Goal: Navigation & Orientation: Find specific page/section

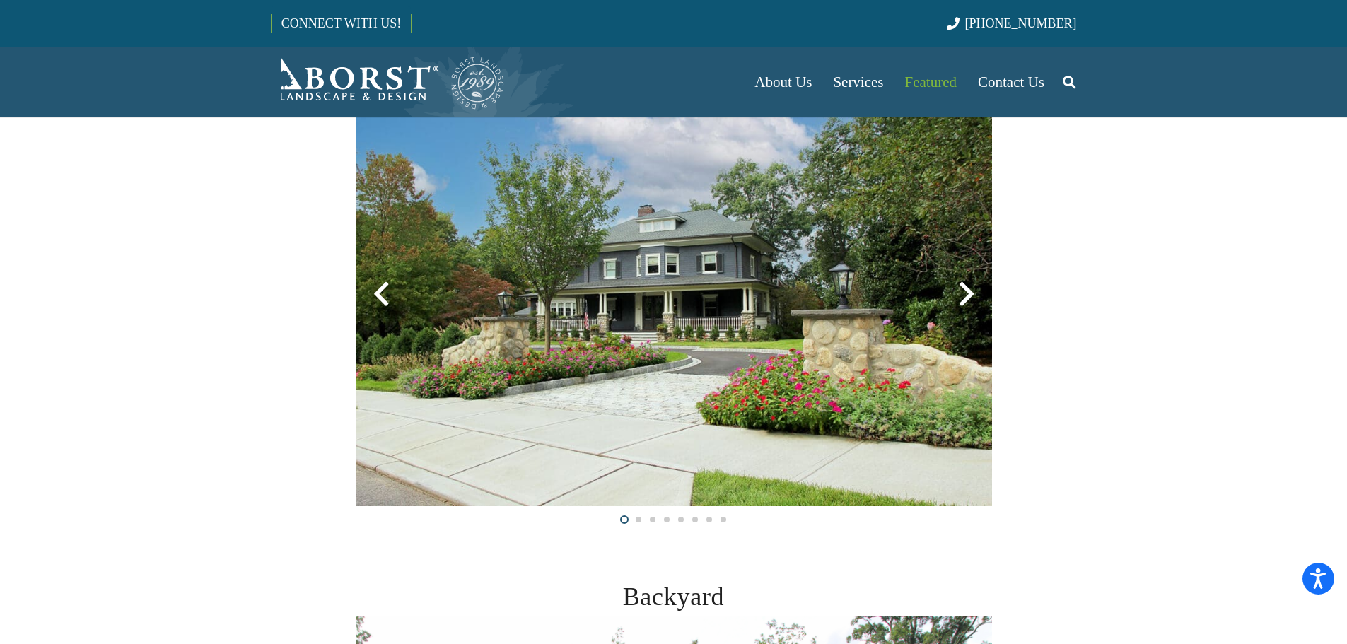
scroll to position [424, 0]
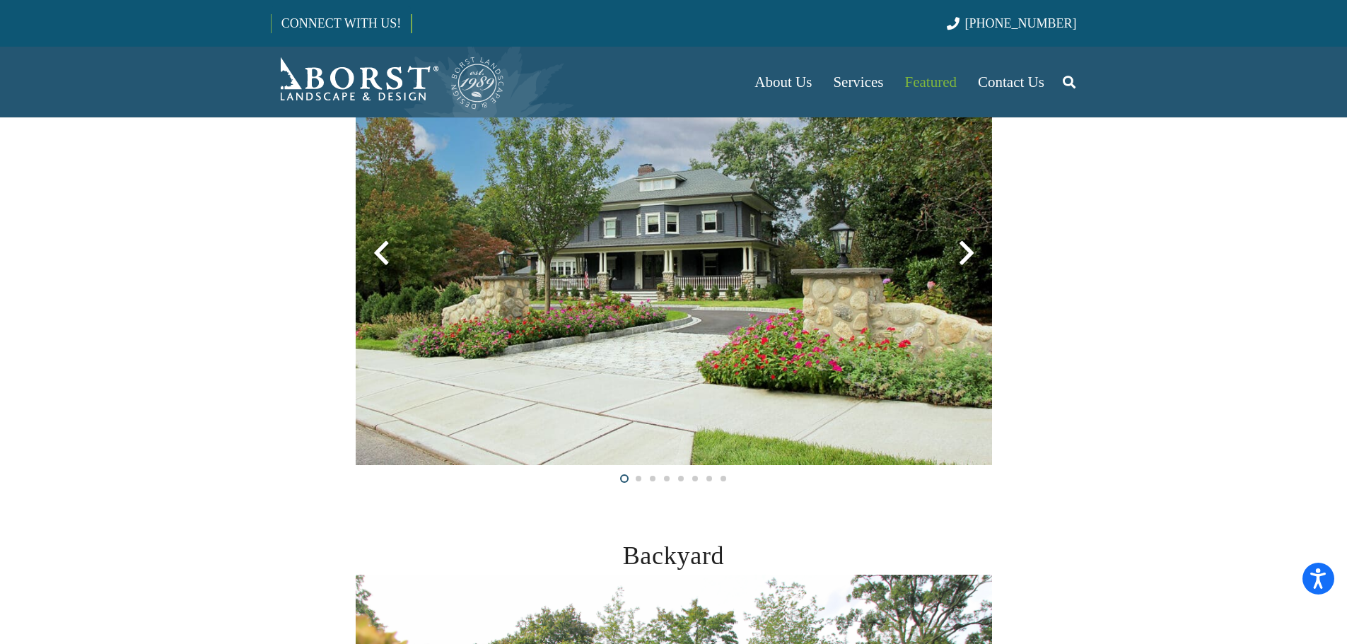
click at [973, 260] on div at bounding box center [966, 253] width 51 height 51
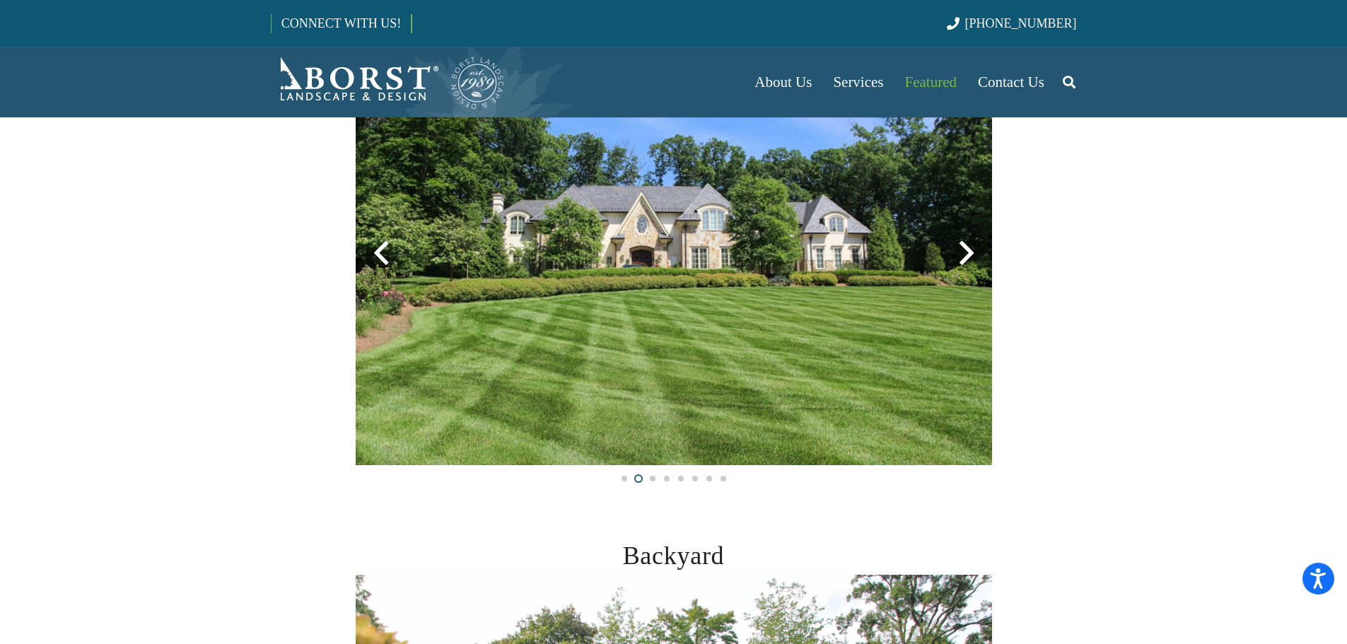
click at [961, 279] on div at bounding box center [966, 253] width 51 height 51
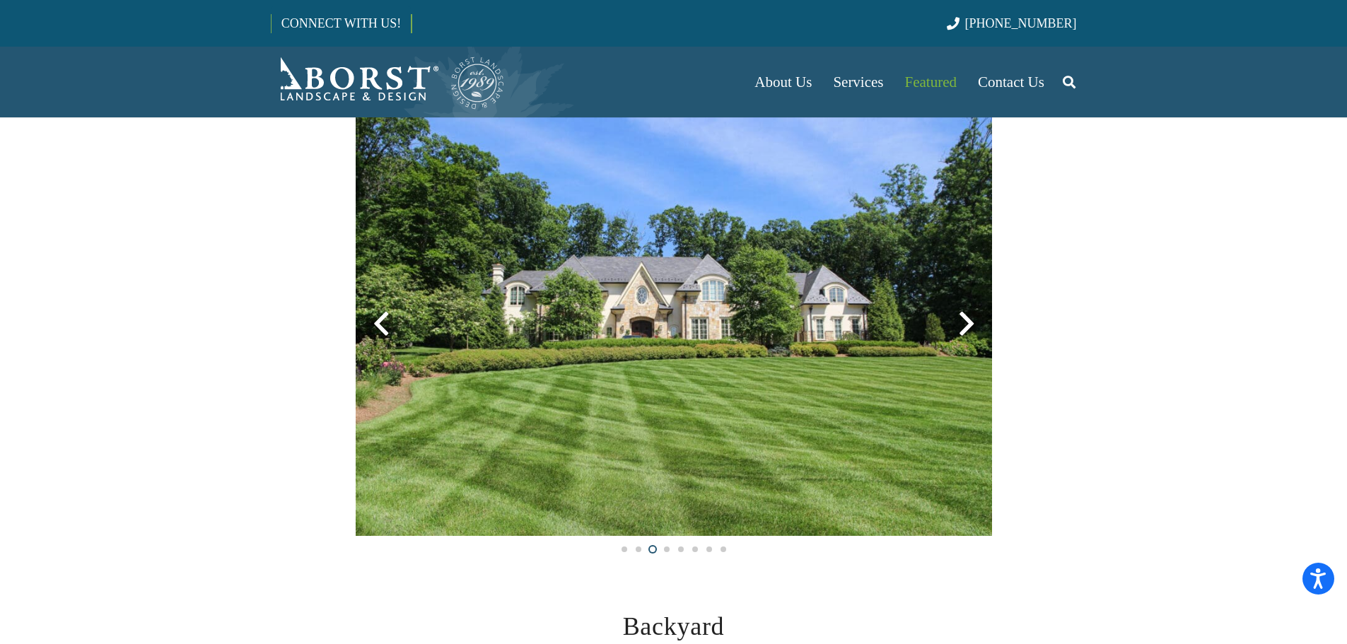
click at [961, 328] on div at bounding box center [966, 323] width 51 height 51
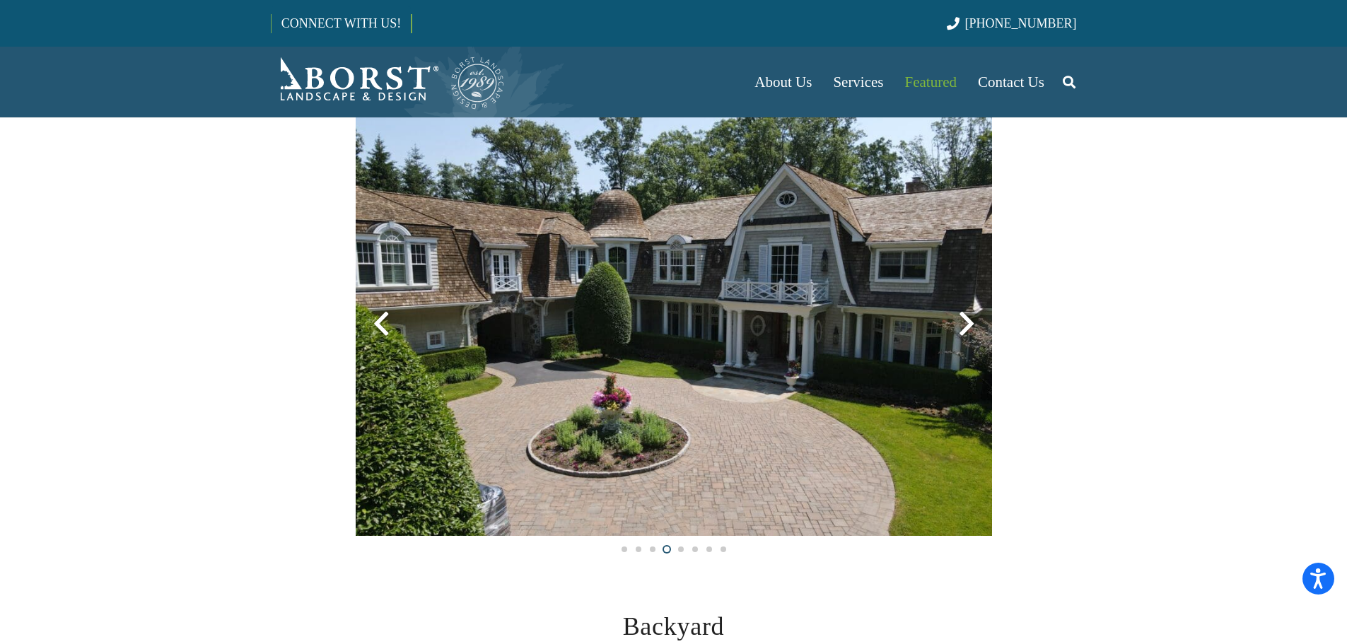
click at [963, 327] on div at bounding box center [966, 323] width 51 height 51
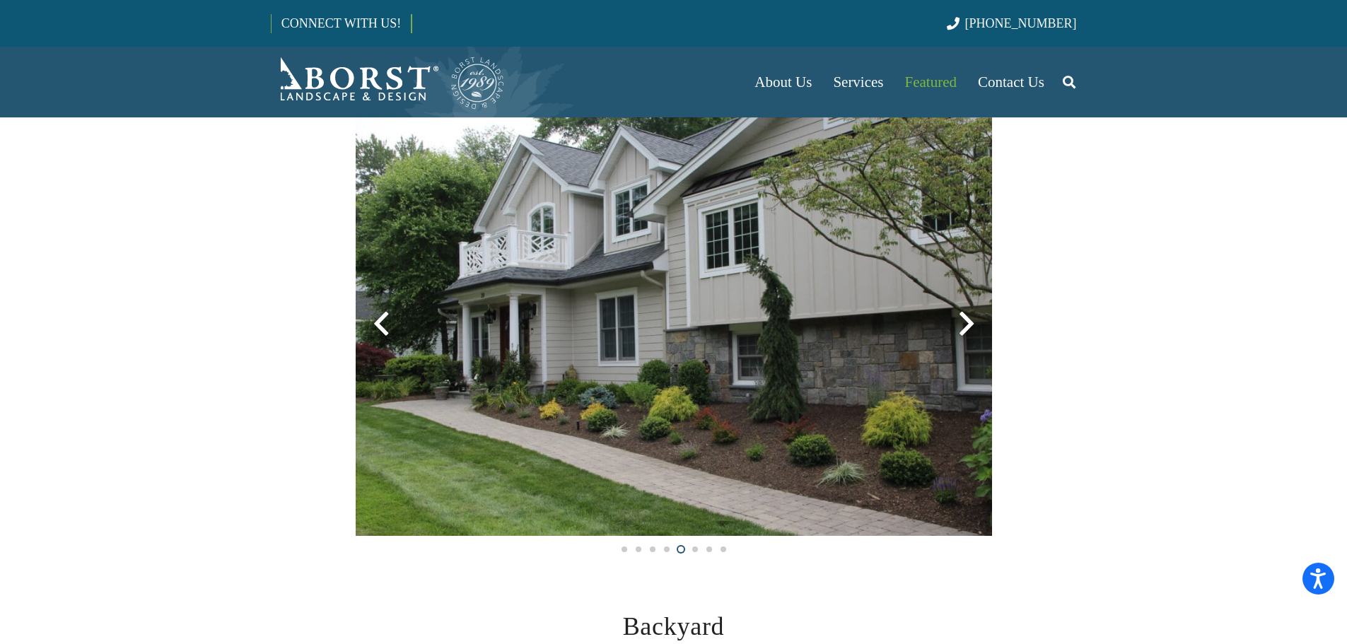
click at [963, 324] on div at bounding box center [966, 323] width 51 height 51
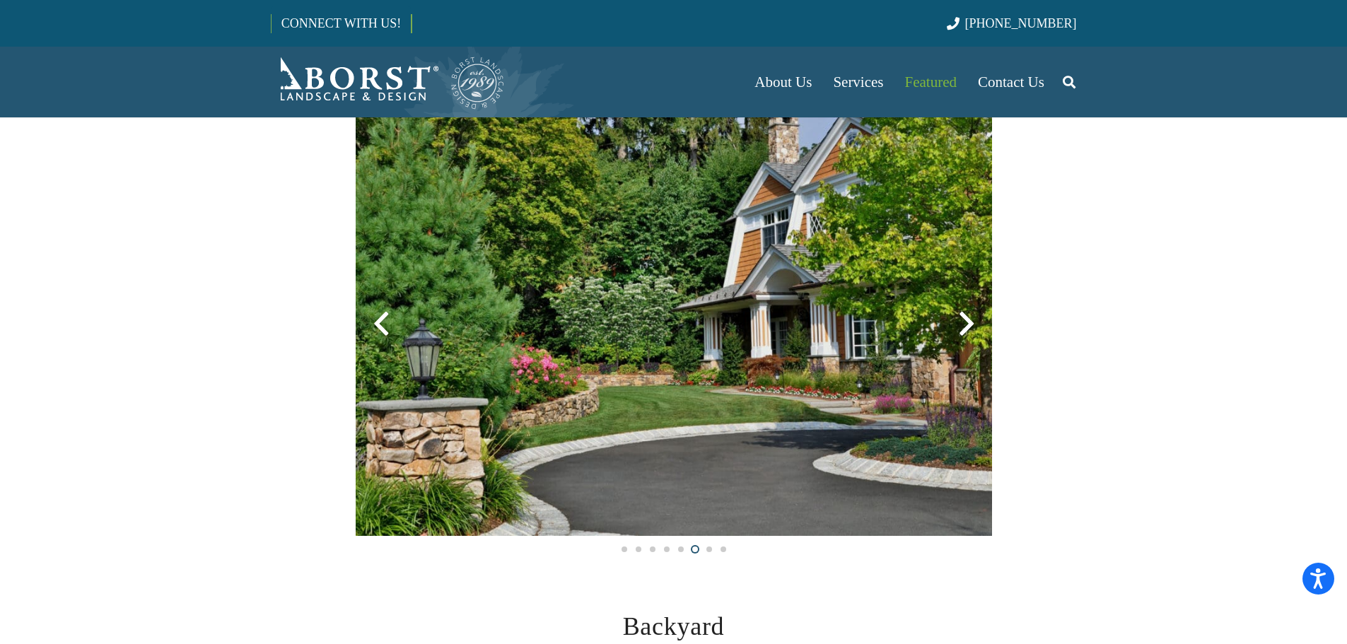
click at [963, 324] on div at bounding box center [966, 323] width 51 height 51
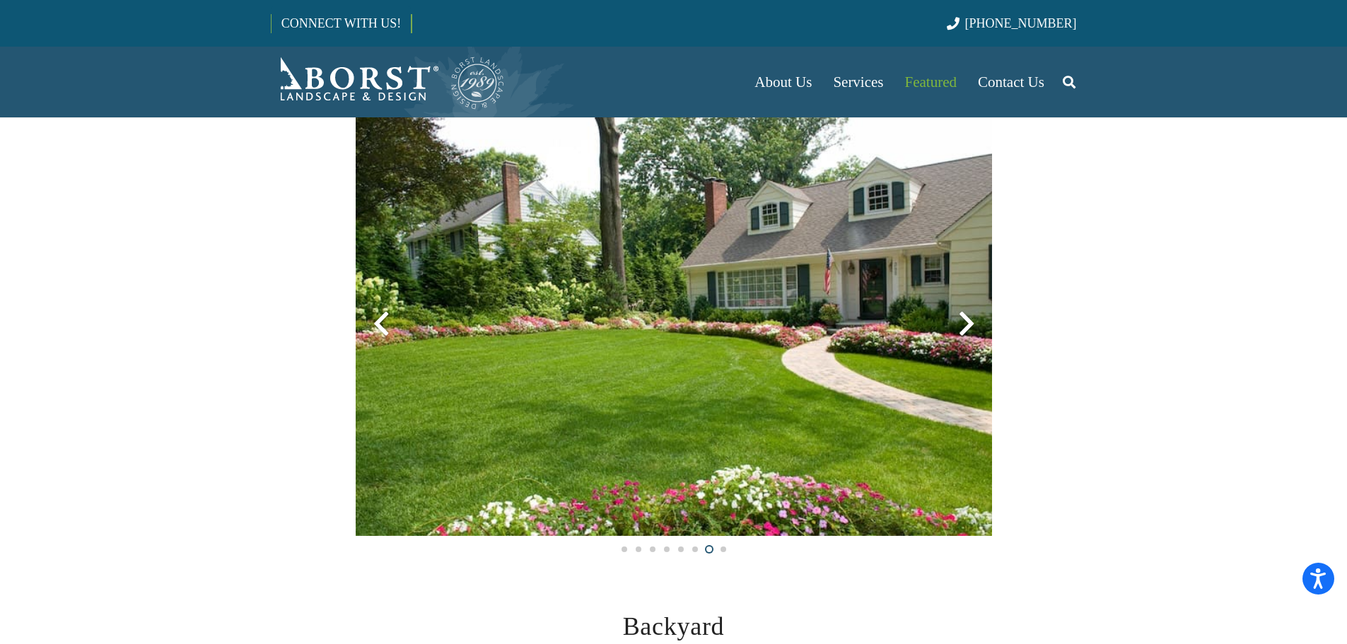
click at [967, 324] on div at bounding box center [966, 323] width 51 height 51
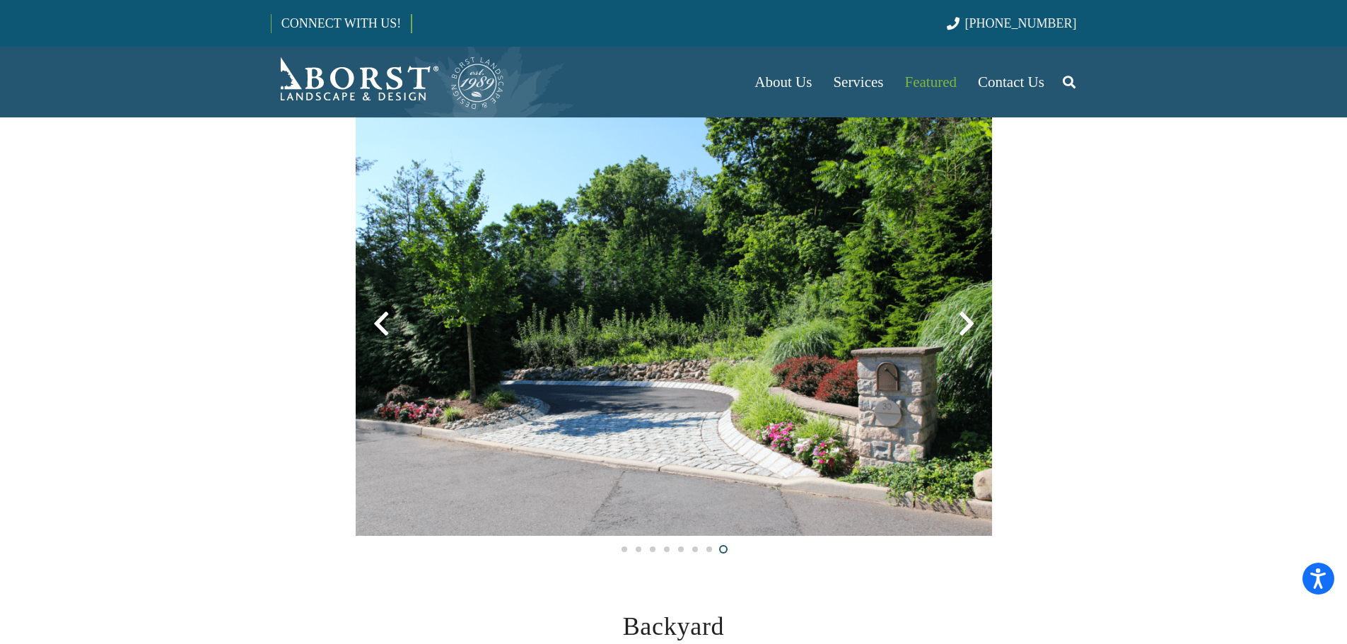
click at [966, 323] on div at bounding box center [966, 323] width 51 height 51
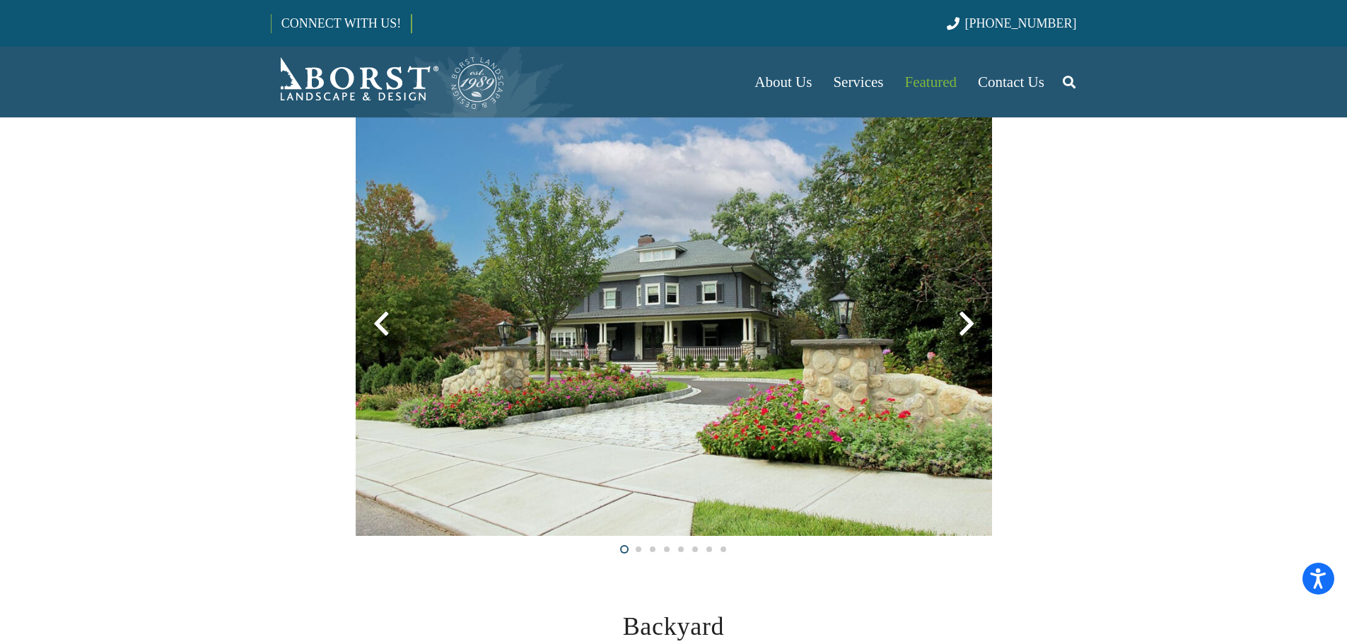
click at [966, 323] on div at bounding box center [966, 323] width 51 height 51
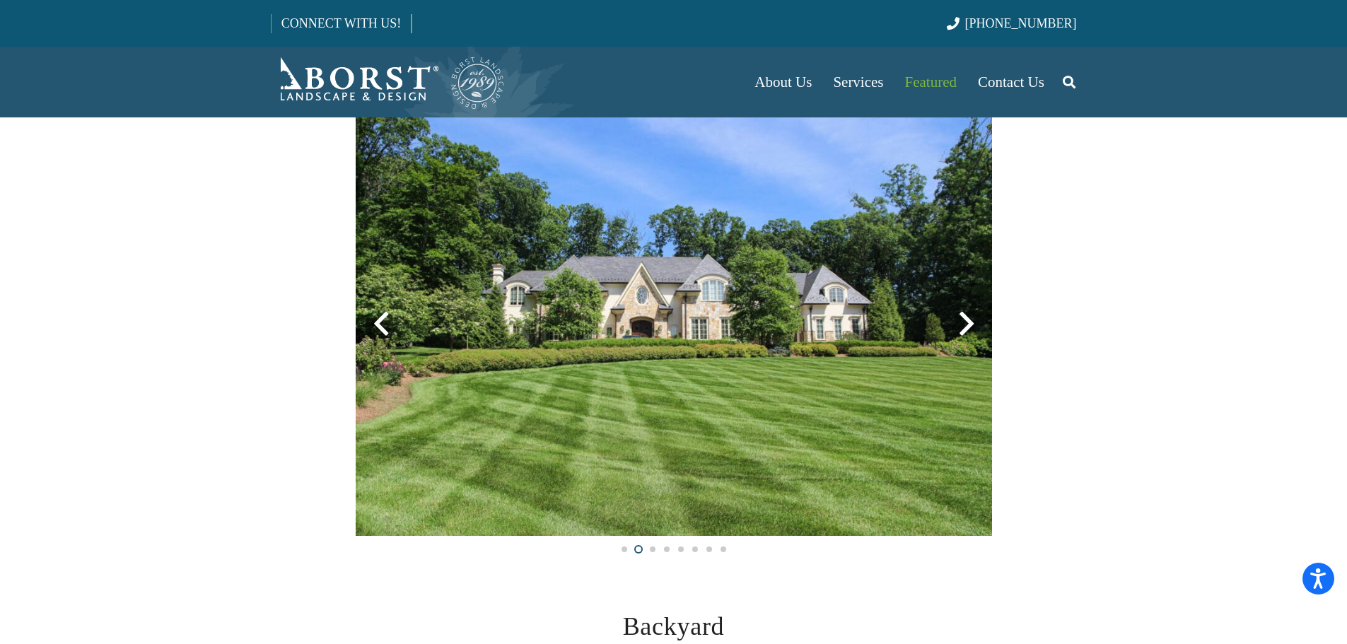
click at [966, 323] on div at bounding box center [966, 323] width 51 height 51
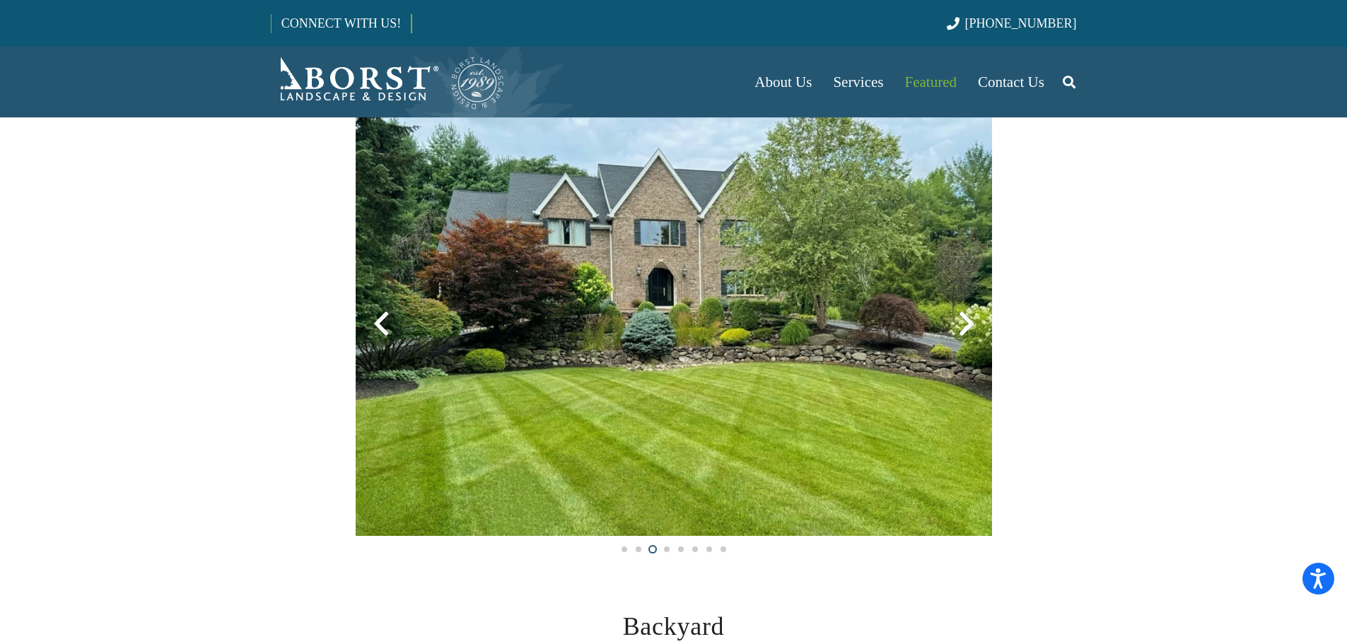
click at [966, 323] on div at bounding box center [966, 323] width 51 height 51
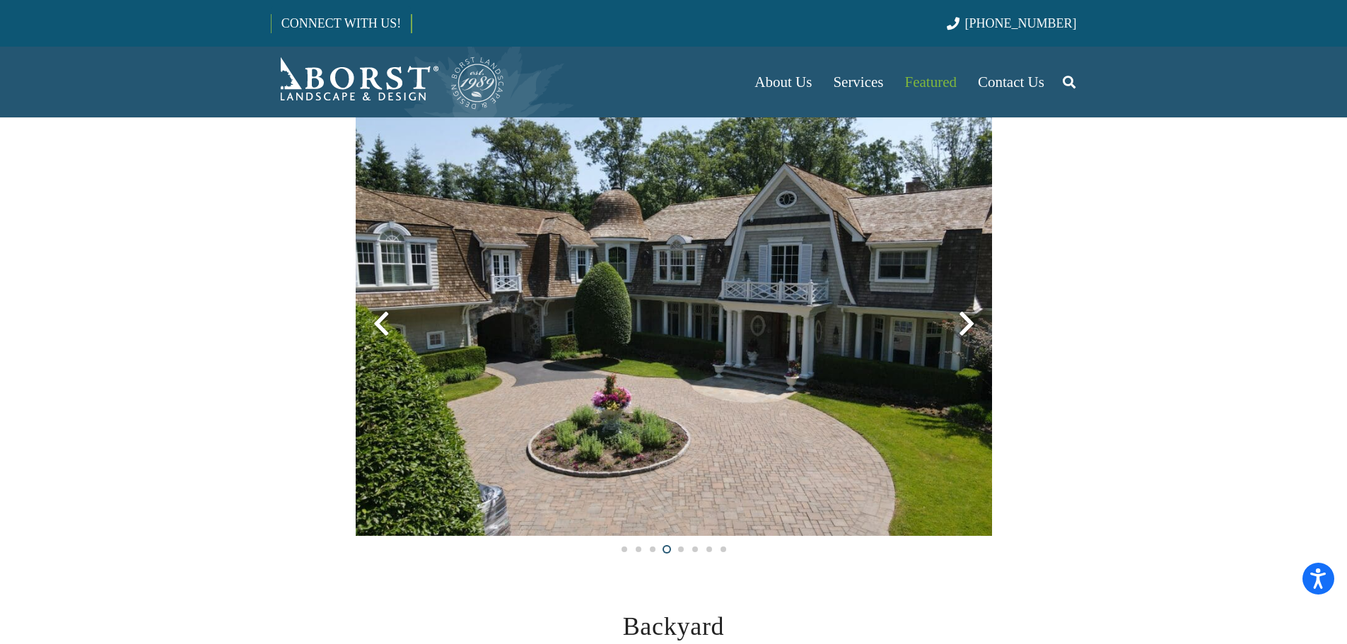
click at [966, 323] on div at bounding box center [966, 323] width 51 height 51
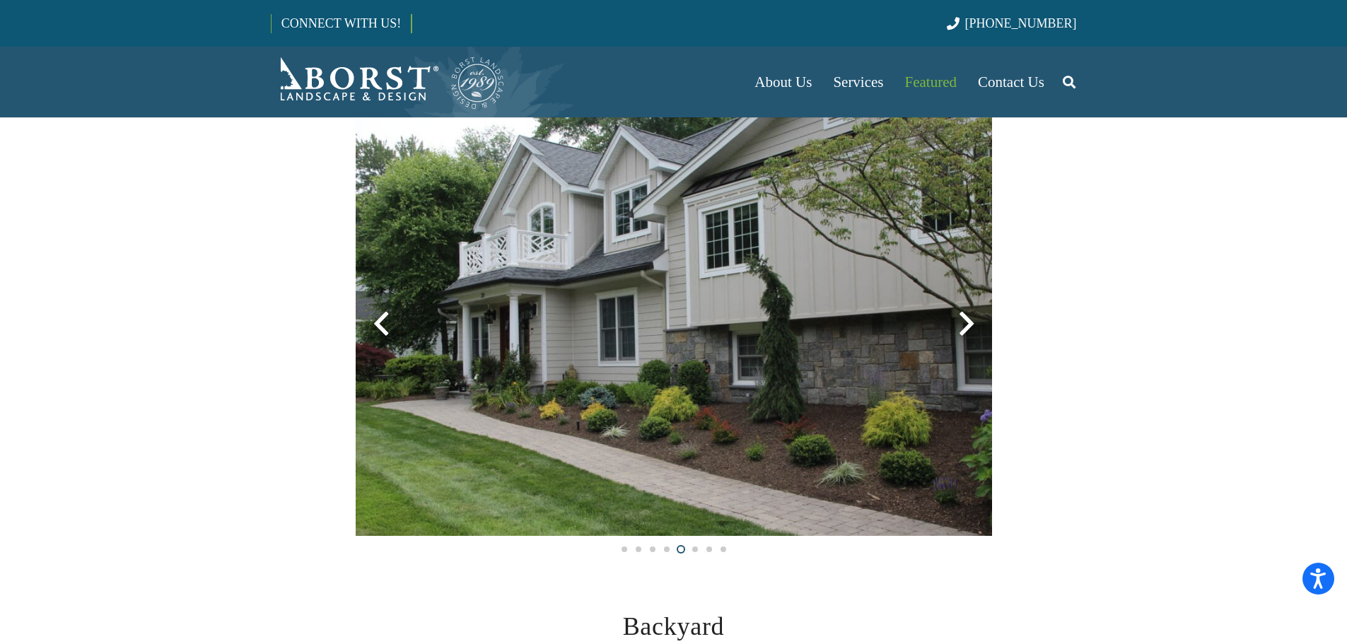
click at [966, 323] on div at bounding box center [966, 323] width 51 height 51
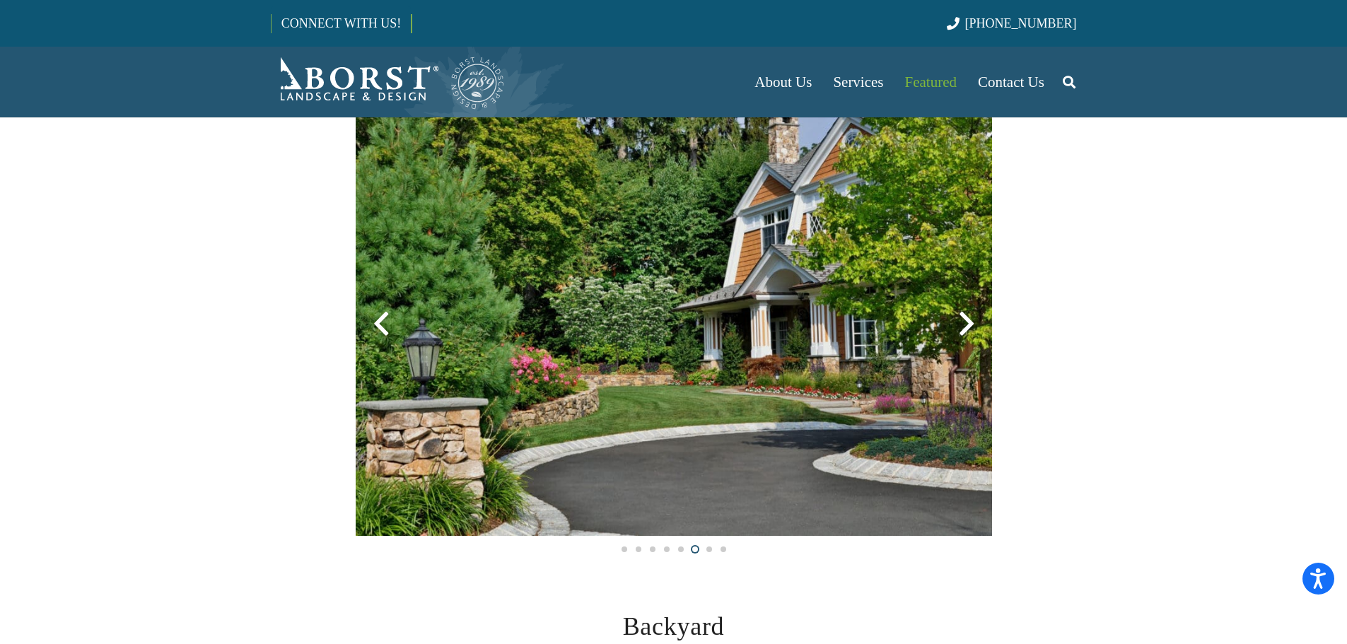
click at [966, 323] on div at bounding box center [966, 323] width 51 height 51
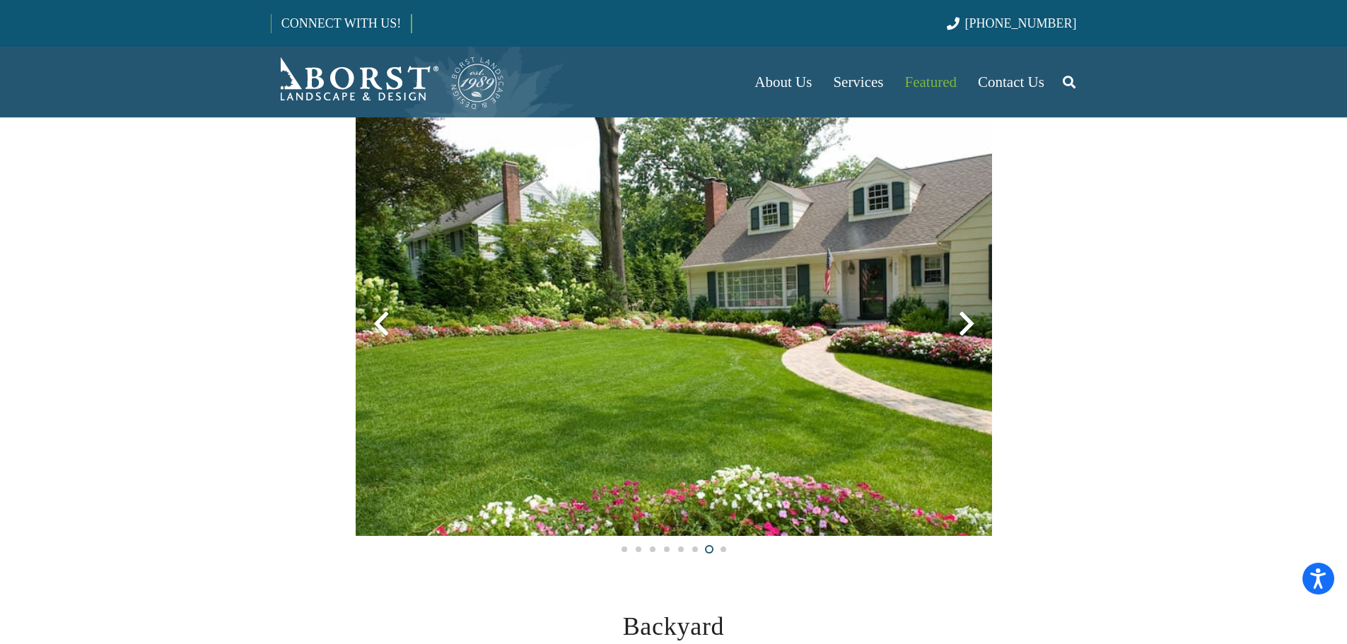
click at [966, 323] on div at bounding box center [966, 323] width 51 height 51
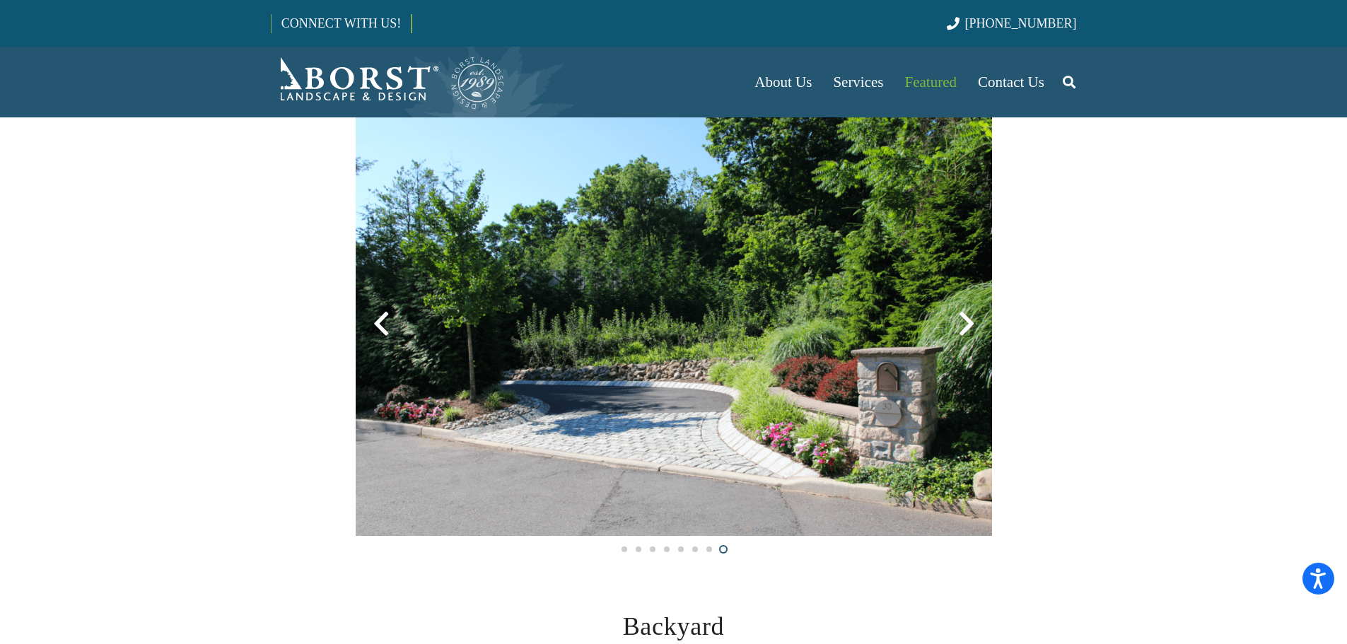
scroll to position [545, 0]
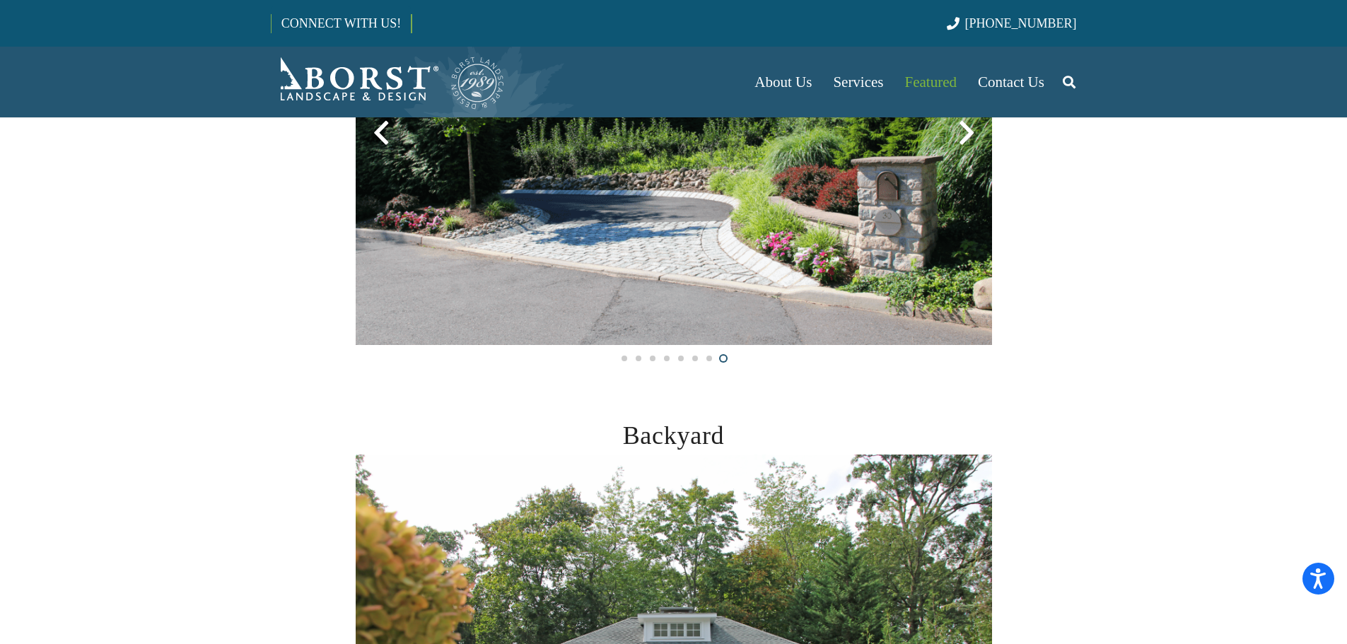
click at [966, 417] on h2 "Backyard" at bounding box center [674, 436] width 637 height 38
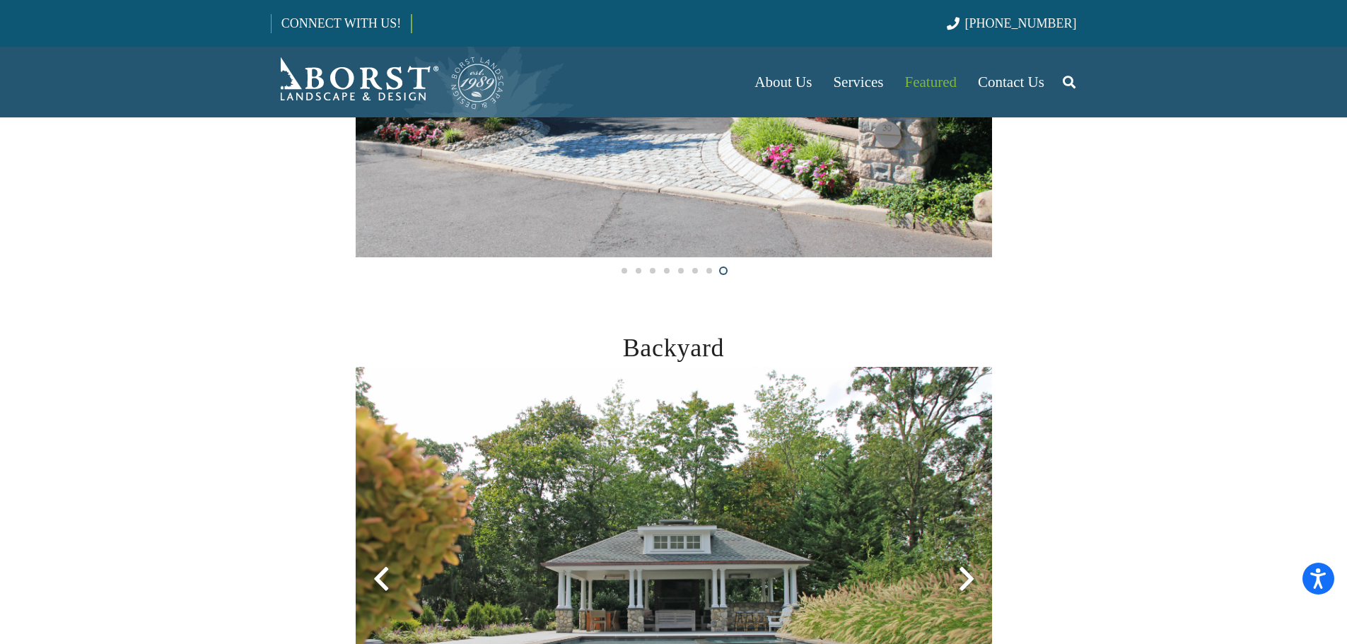
scroll to position [849, 0]
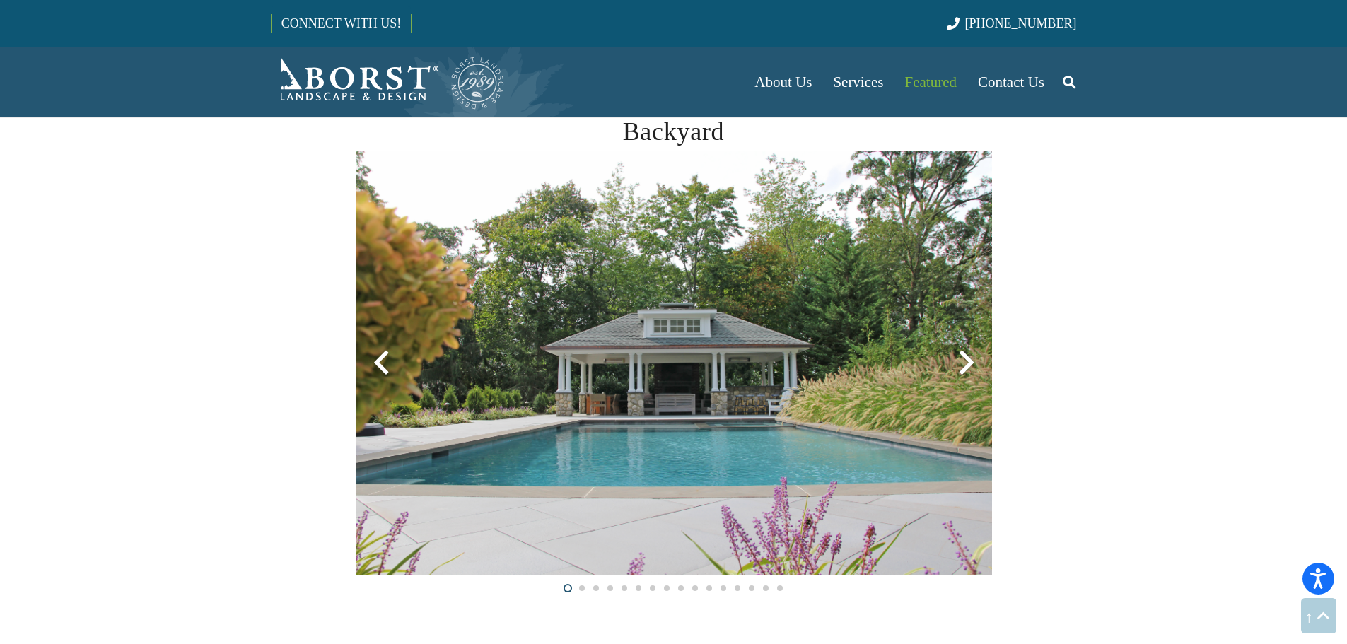
click at [963, 364] on div at bounding box center [966, 362] width 51 height 51
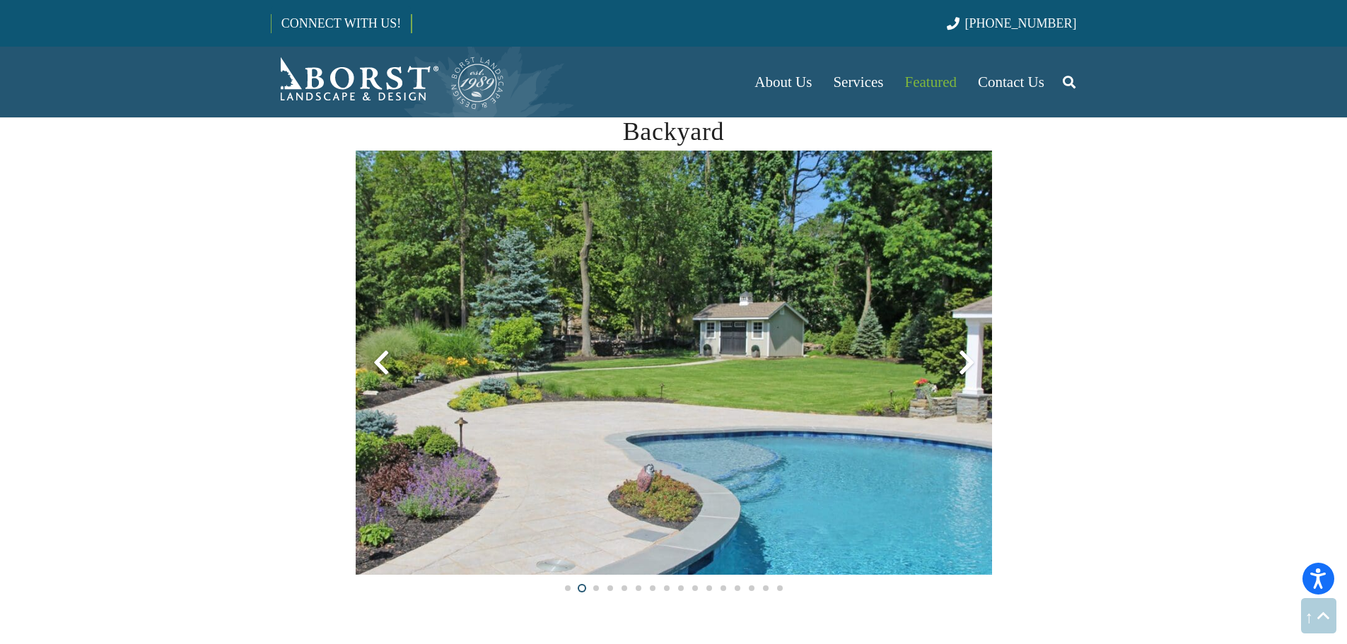
click at [965, 365] on div at bounding box center [966, 362] width 51 height 51
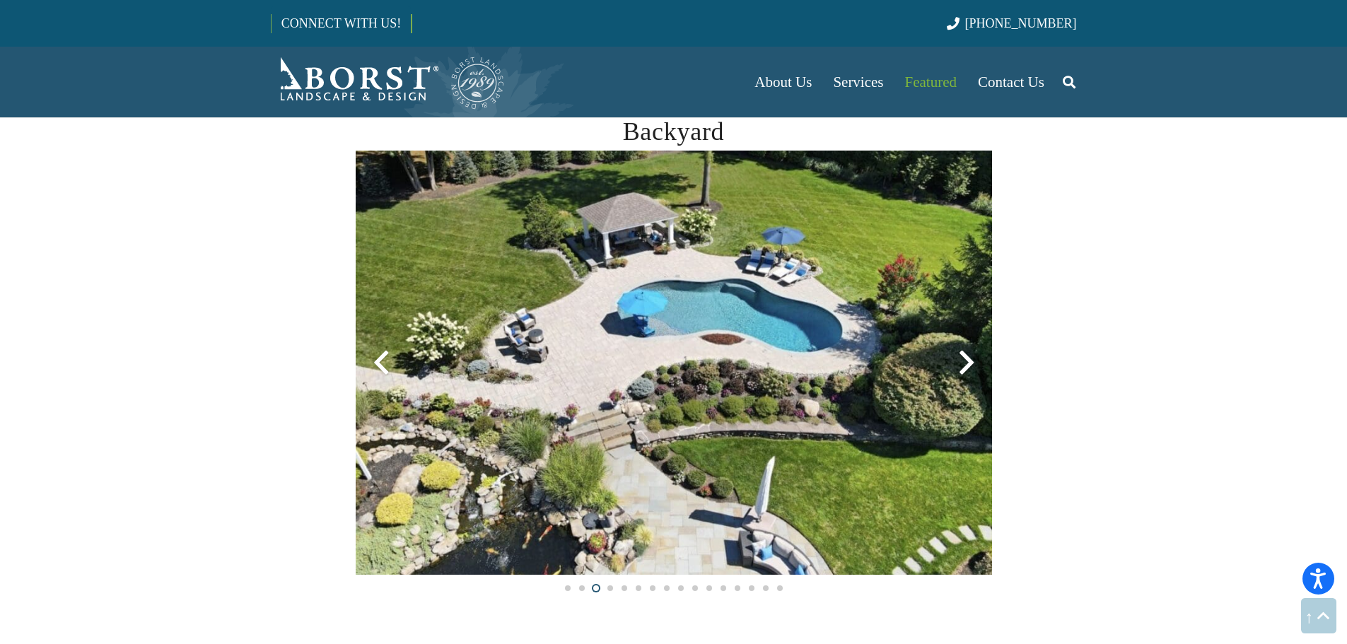
click at [965, 365] on div at bounding box center [966, 362] width 51 height 51
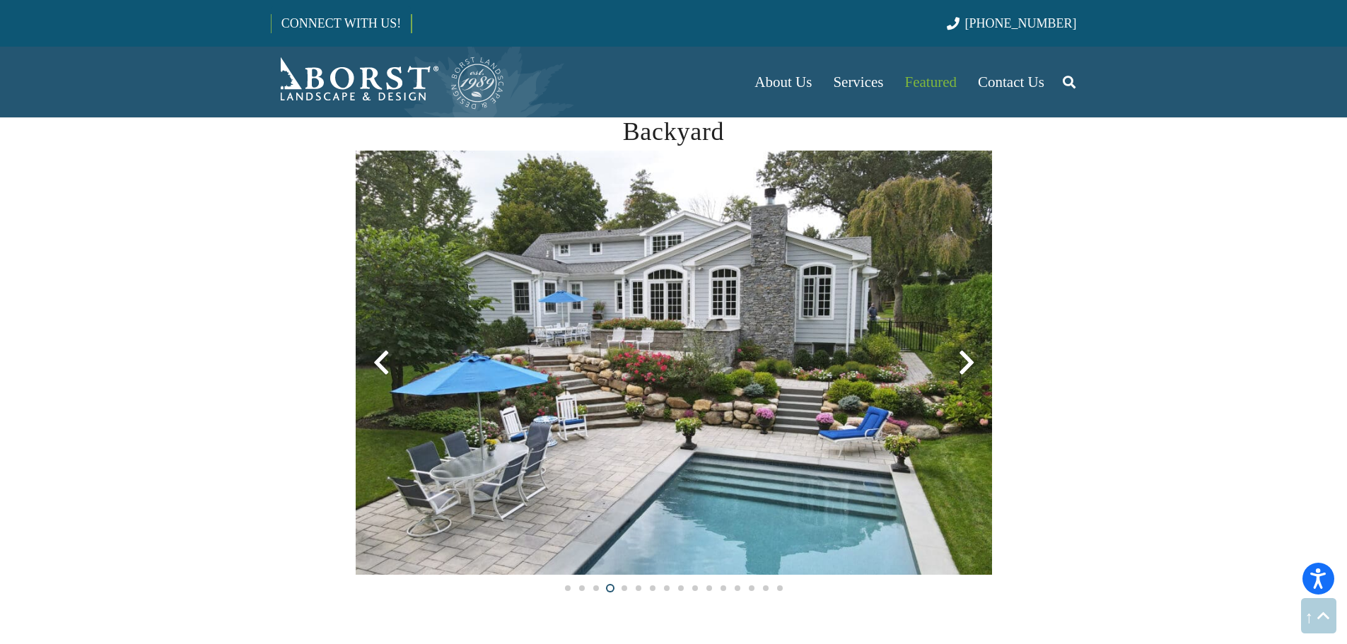
click at [966, 361] on div at bounding box center [966, 362] width 51 height 51
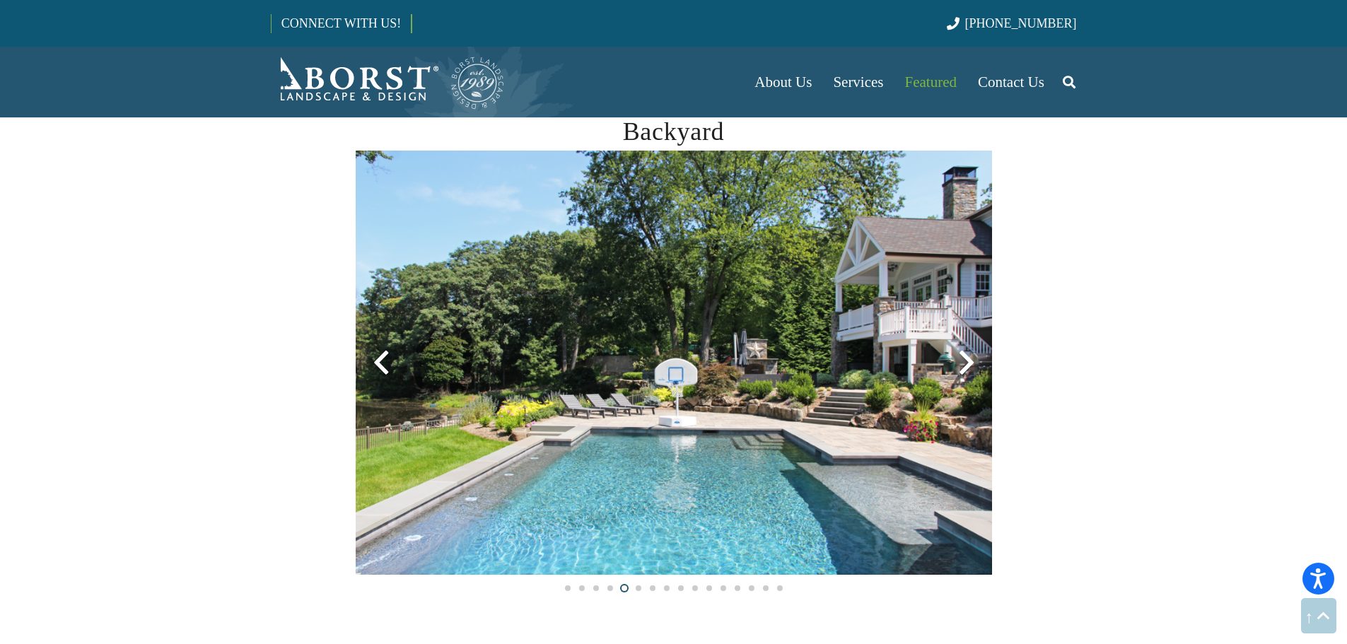
click at [379, 359] on div at bounding box center [381, 362] width 51 height 51
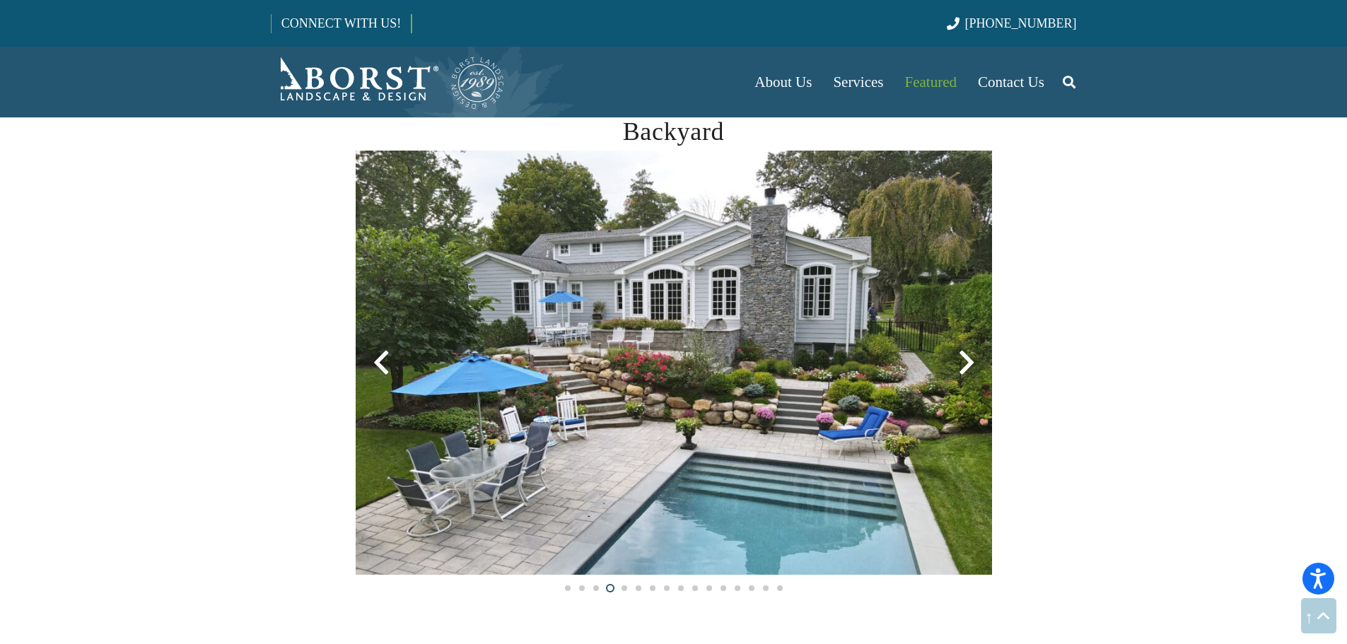
click at [965, 362] on div at bounding box center [966, 362] width 51 height 51
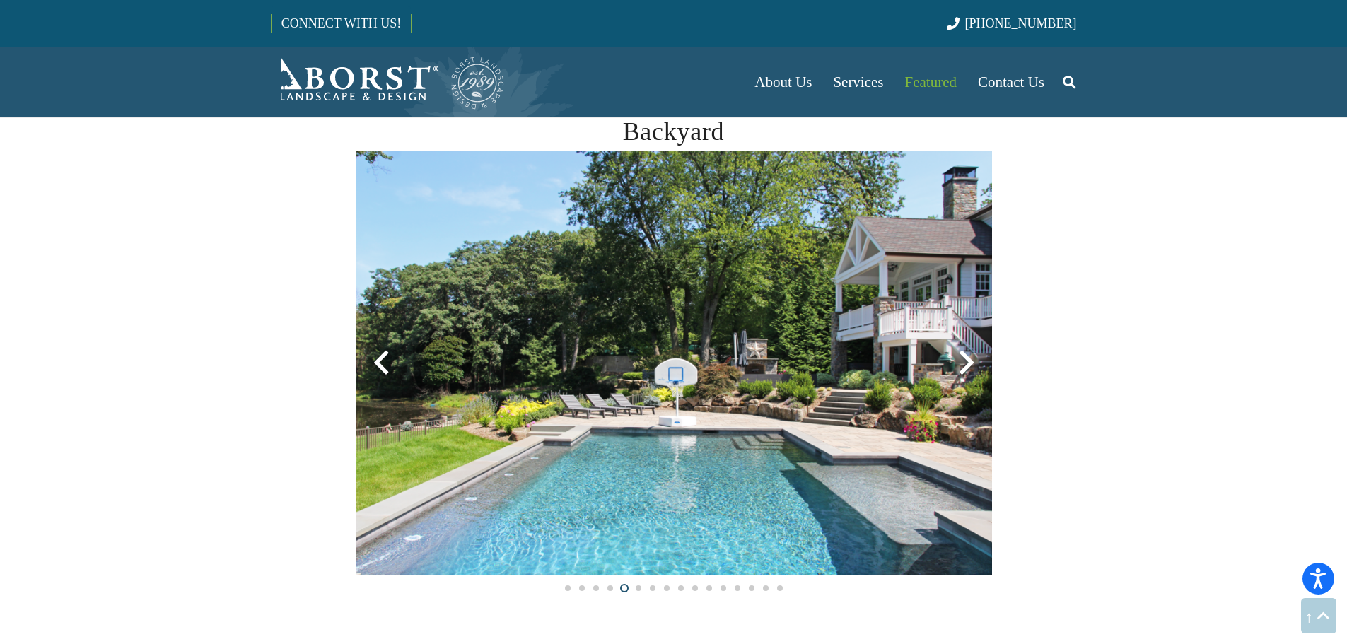
click at [969, 359] on div at bounding box center [966, 362] width 51 height 51
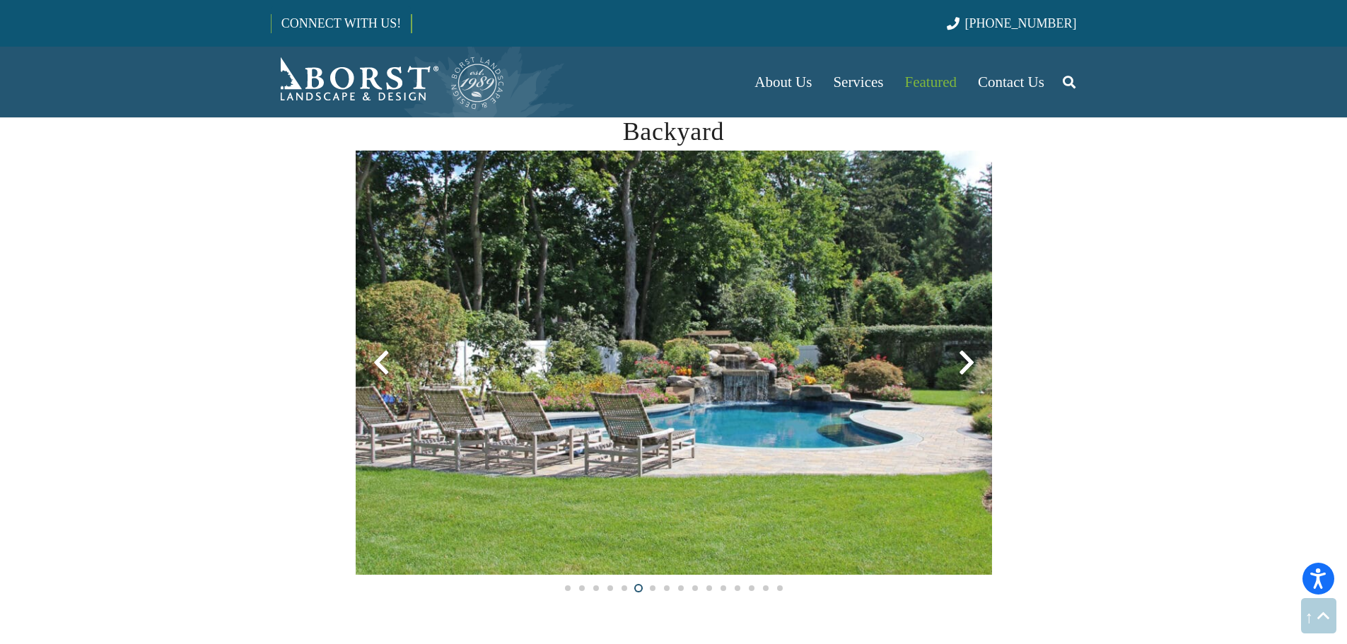
click at [957, 373] on div at bounding box center [966, 362] width 51 height 51
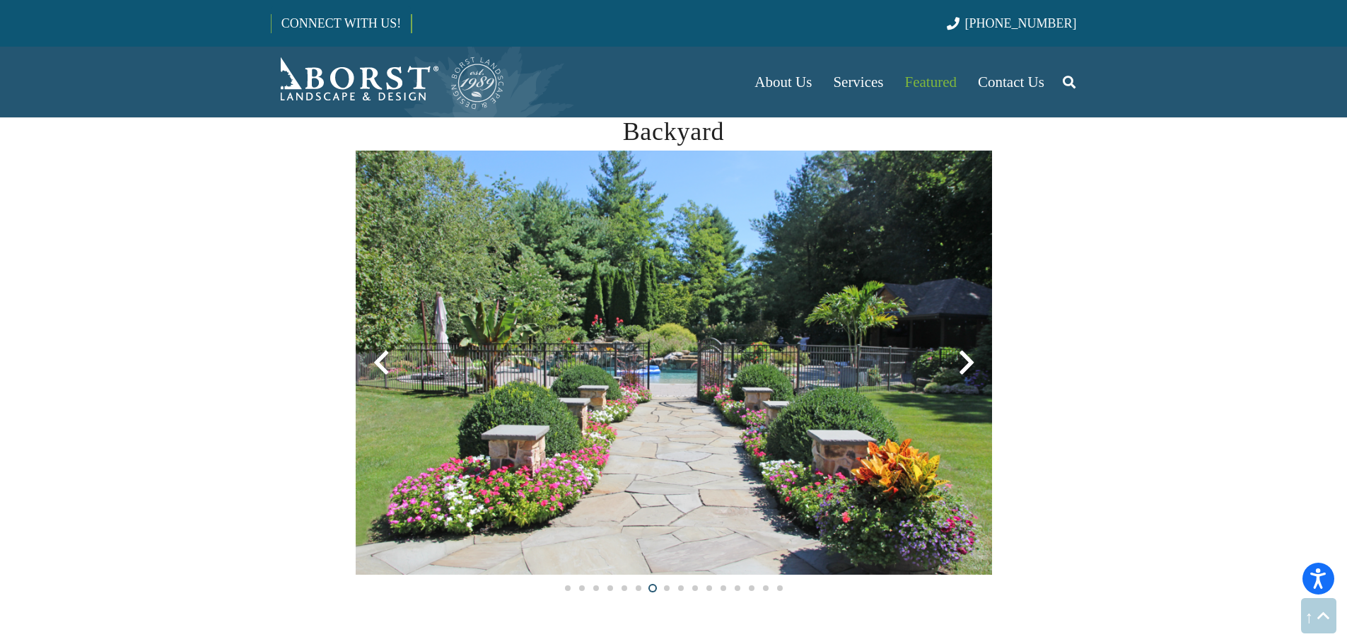
click at [966, 359] on div at bounding box center [966, 362] width 51 height 51
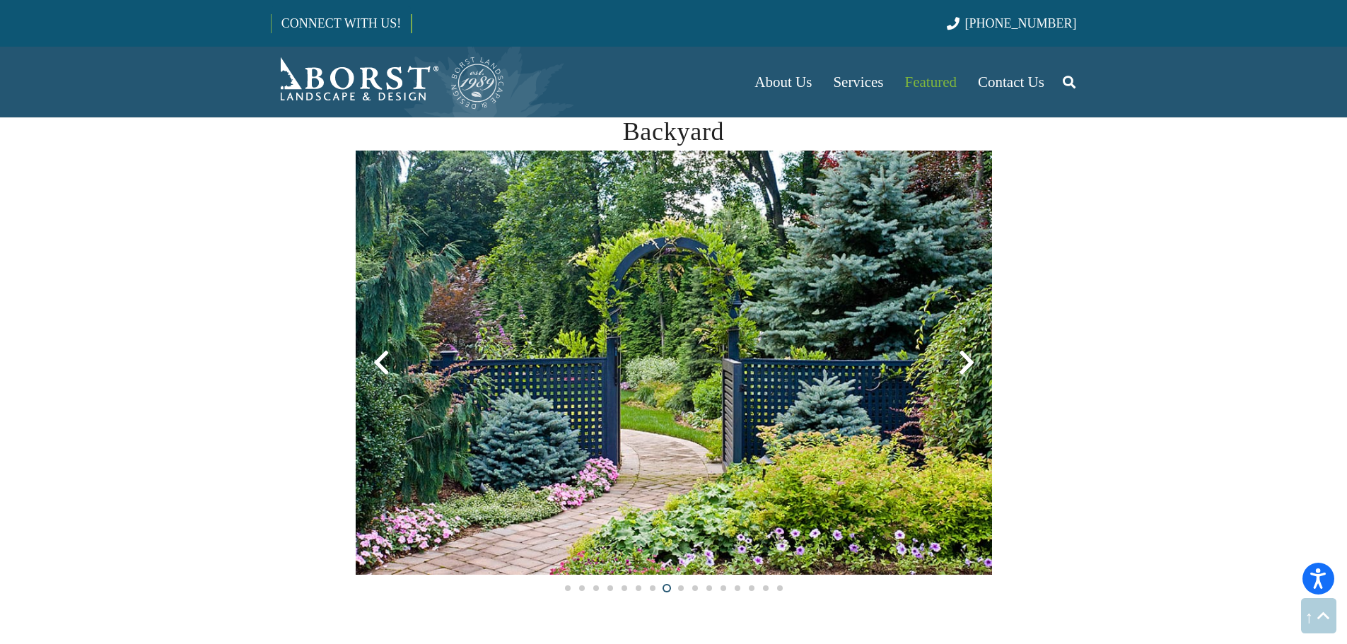
click at [966, 359] on div at bounding box center [966, 362] width 51 height 51
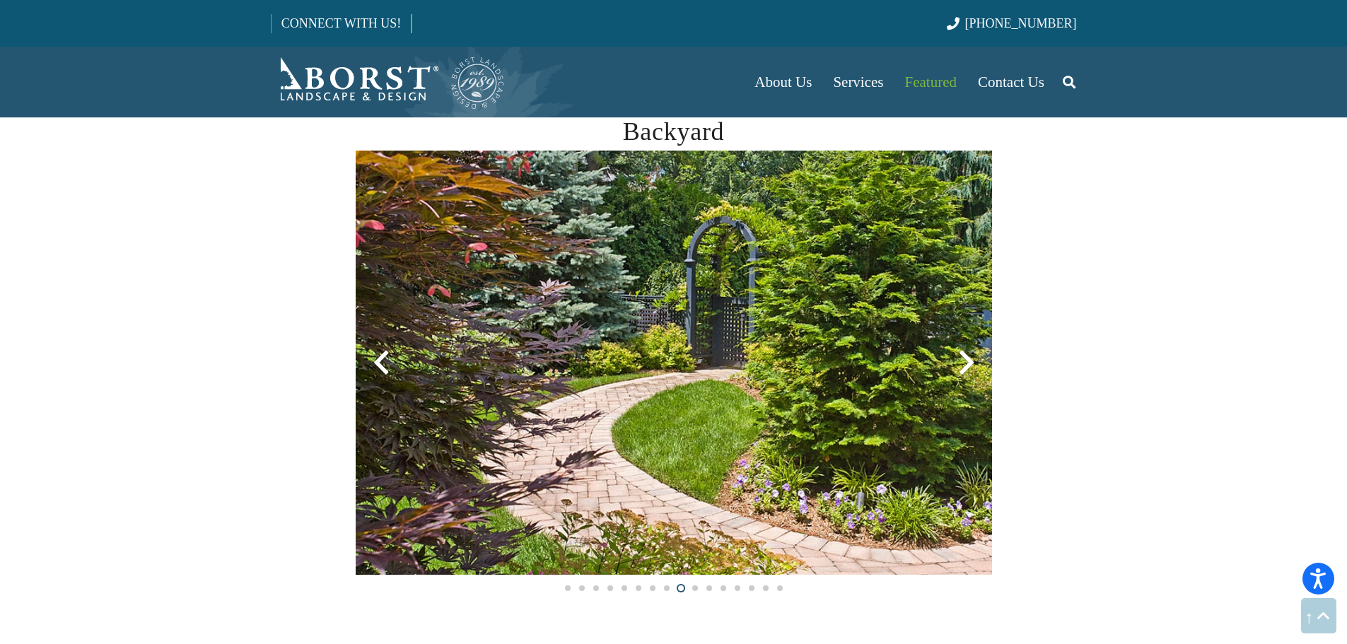
click at [966, 359] on div at bounding box center [966, 362] width 51 height 51
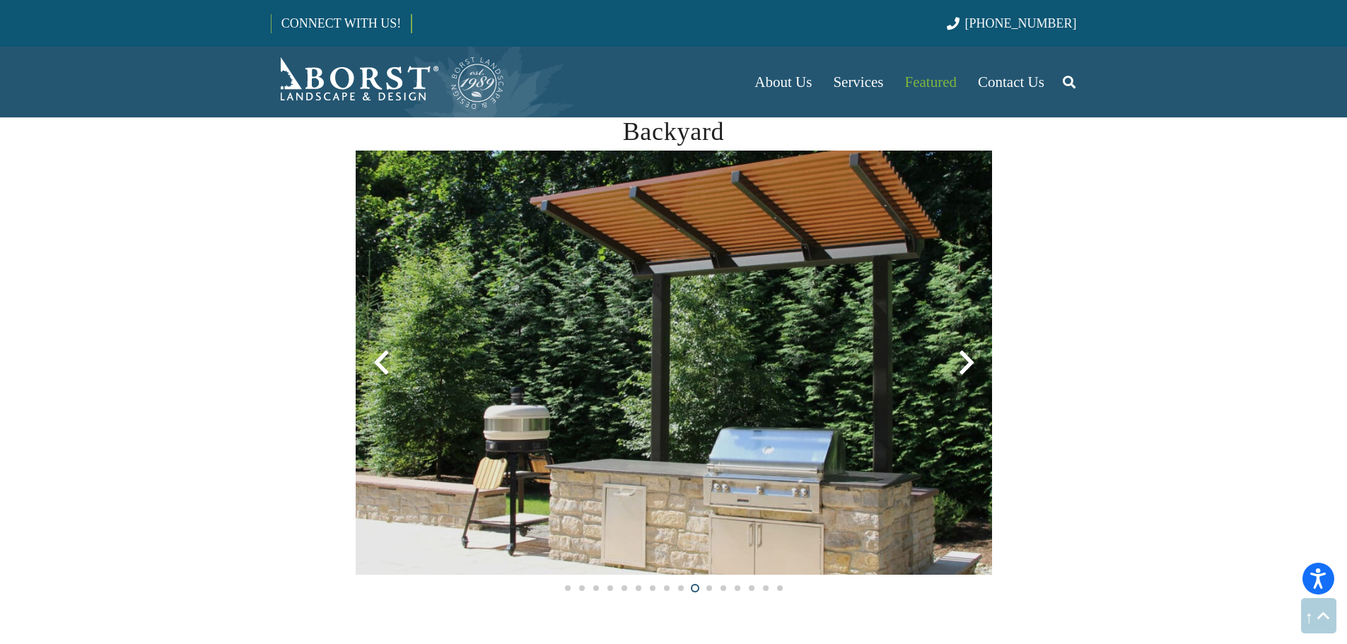
click at [966, 359] on div at bounding box center [966, 362] width 51 height 51
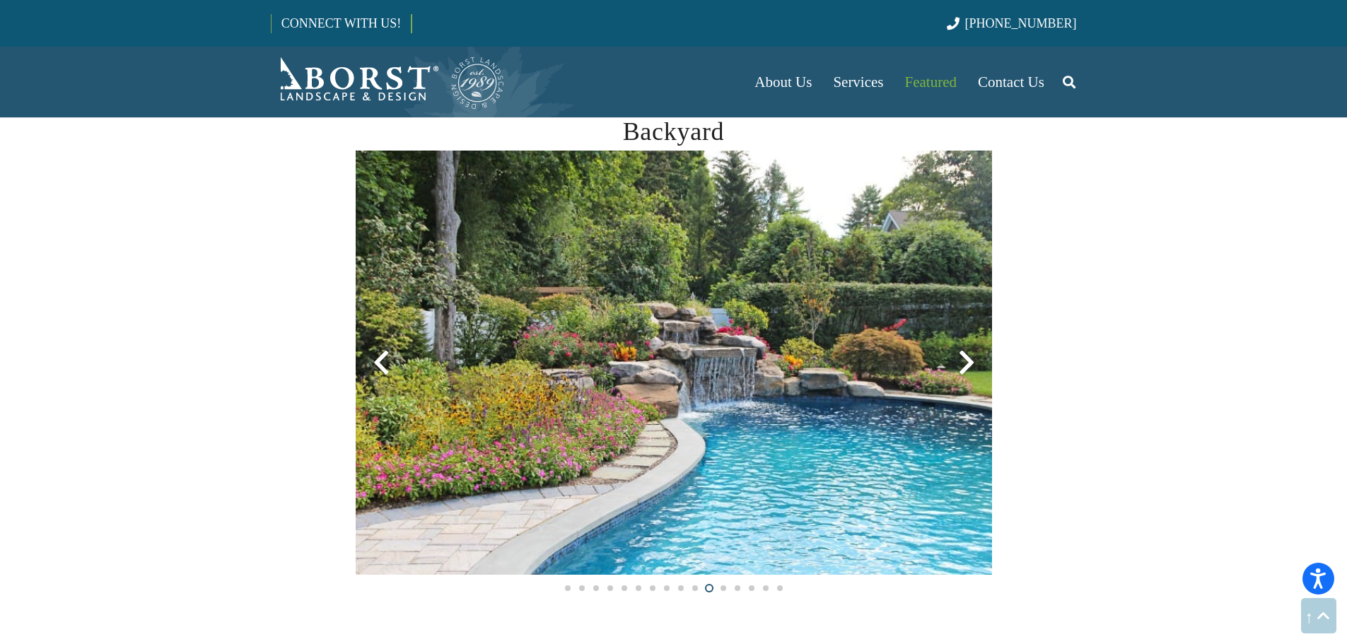
click at [966, 359] on div at bounding box center [966, 362] width 51 height 51
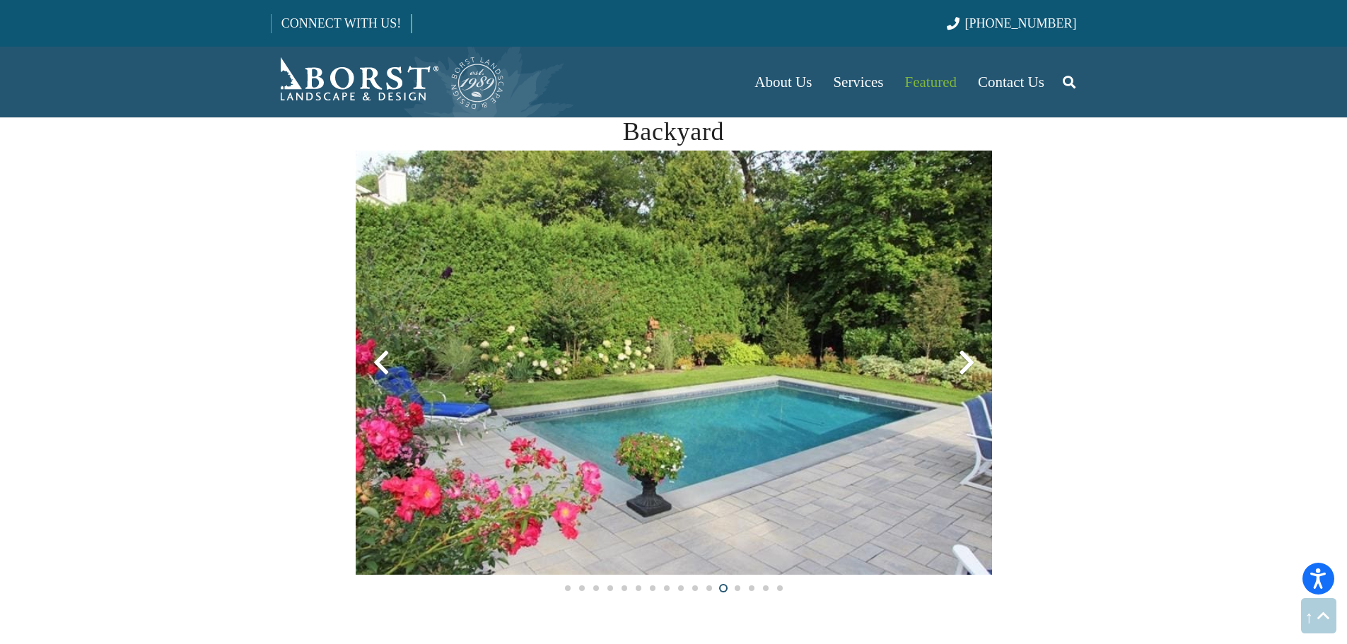
click at [966, 359] on div at bounding box center [966, 362] width 51 height 51
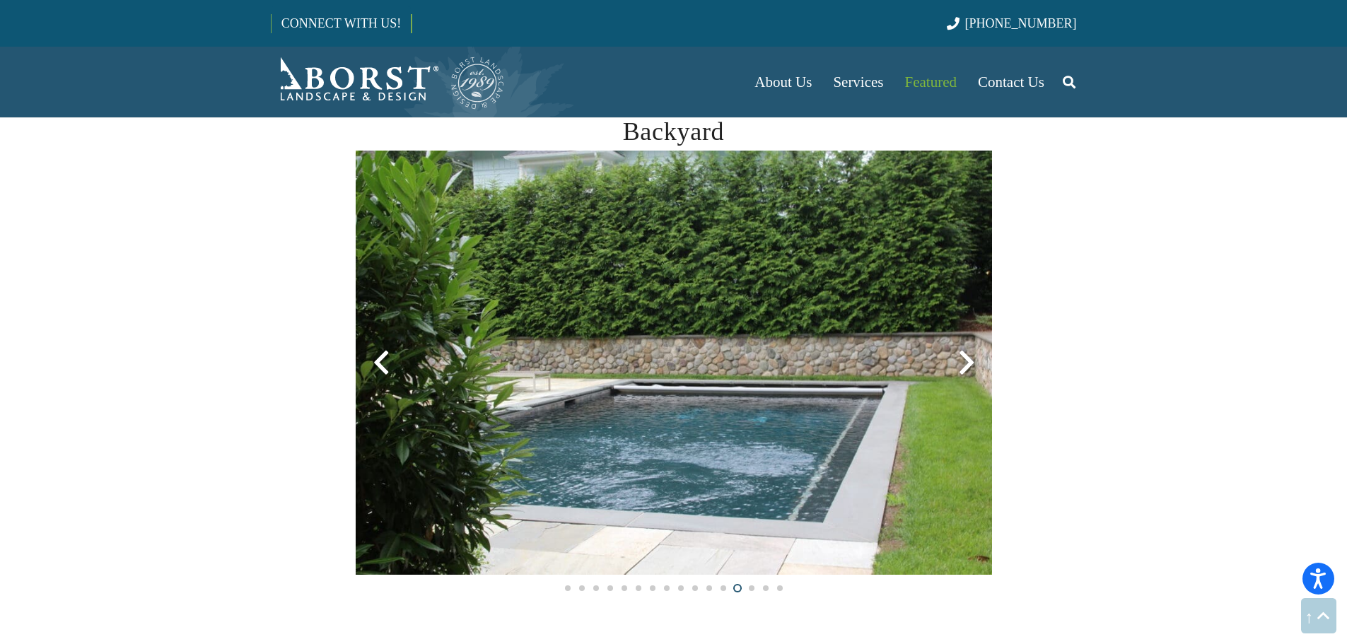
click at [966, 359] on div at bounding box center [966, 362] width 51 height 51
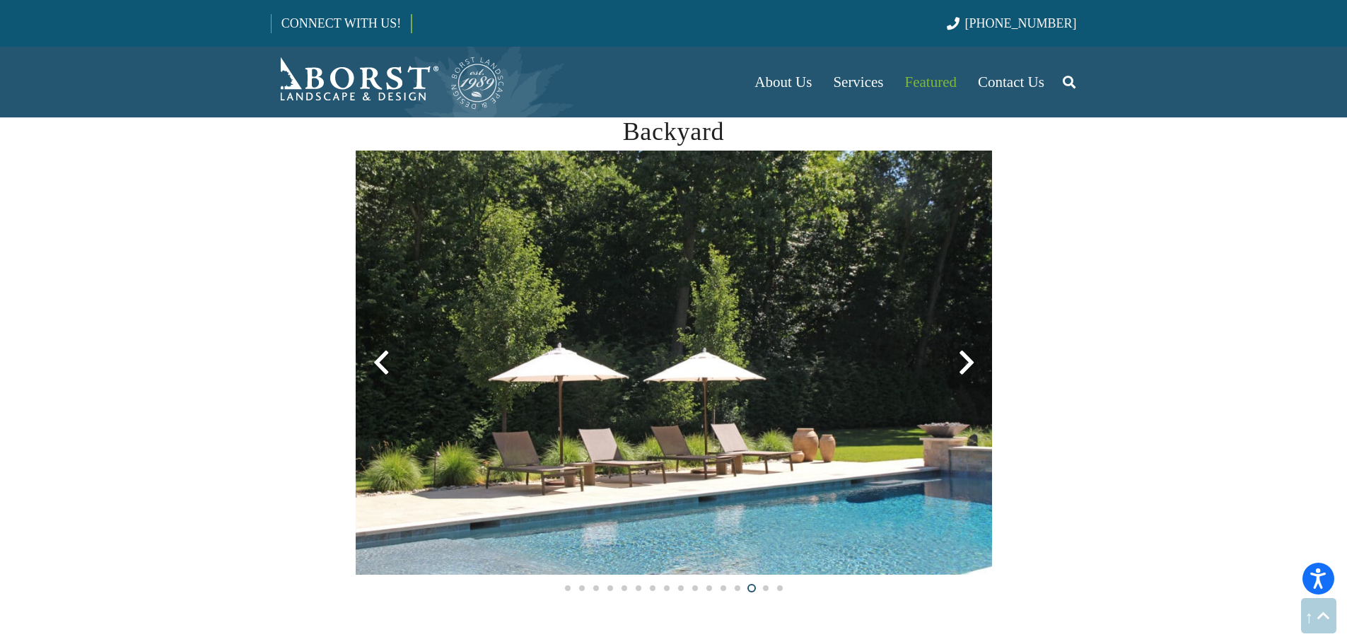
click at [966, 359] on div at bounding box center [966, 362] width 51 height 51
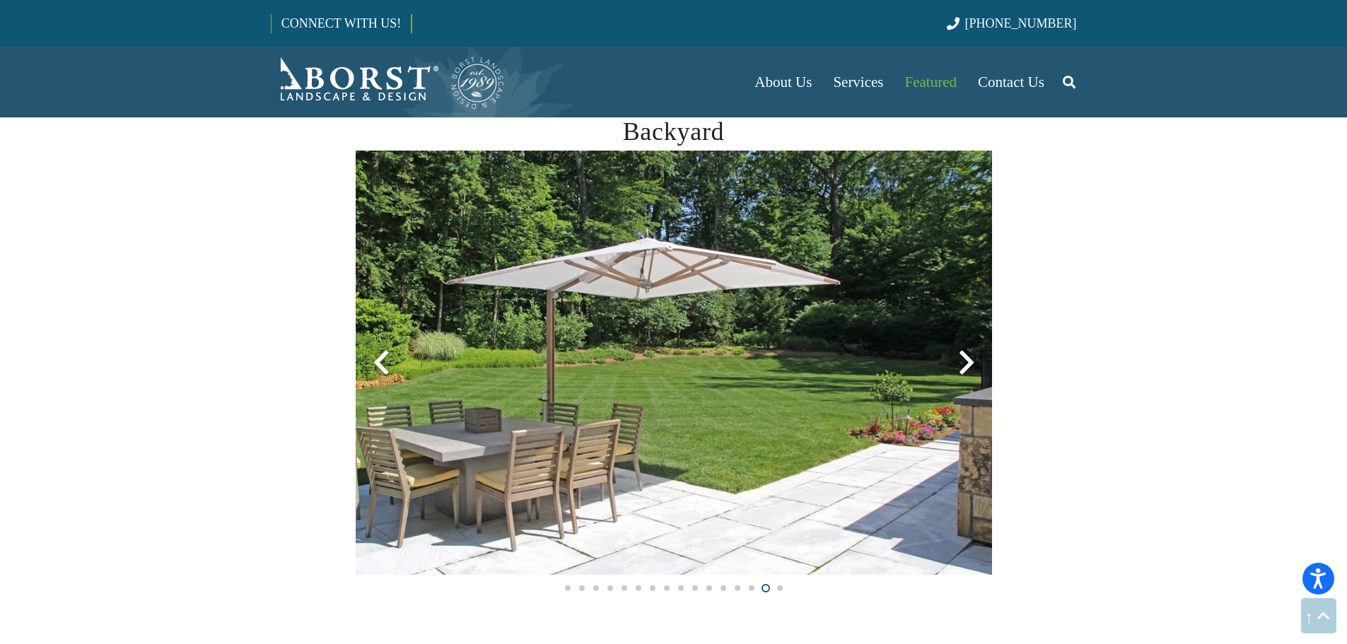
click at [966, 359] on div at bounding box center [966, 362] width 51 height 51
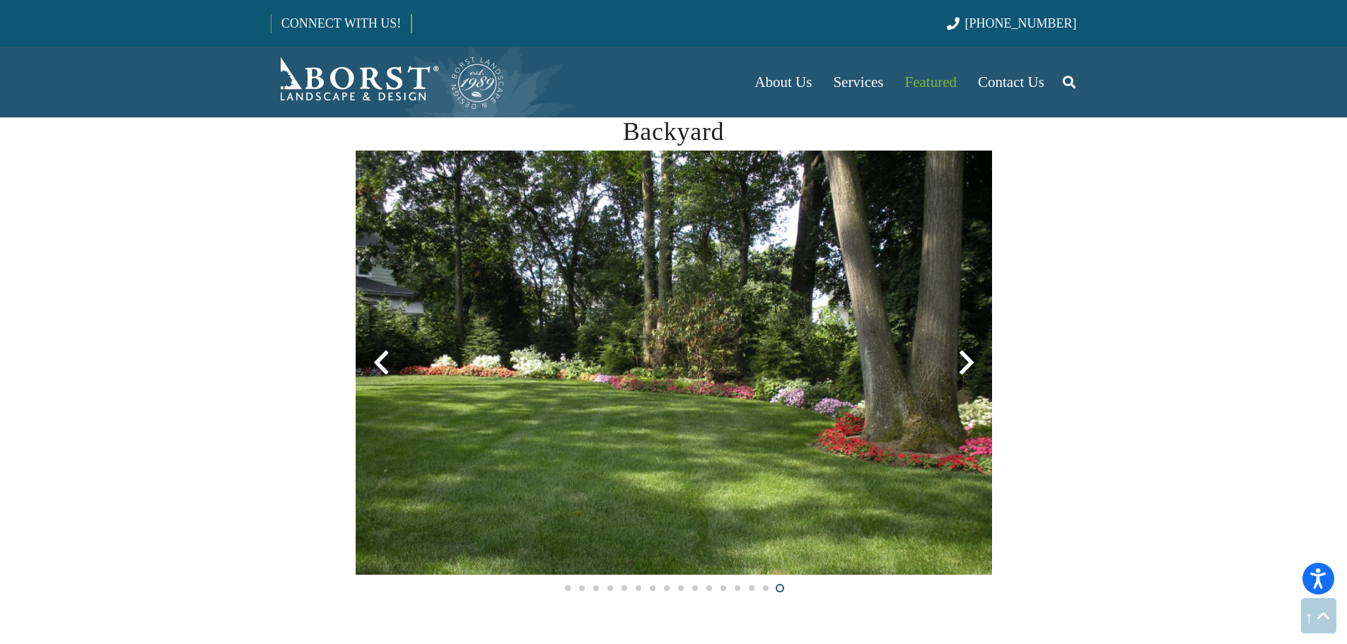
click at [966, 359] on div at bounding box center [966, 362] width 51 height 51
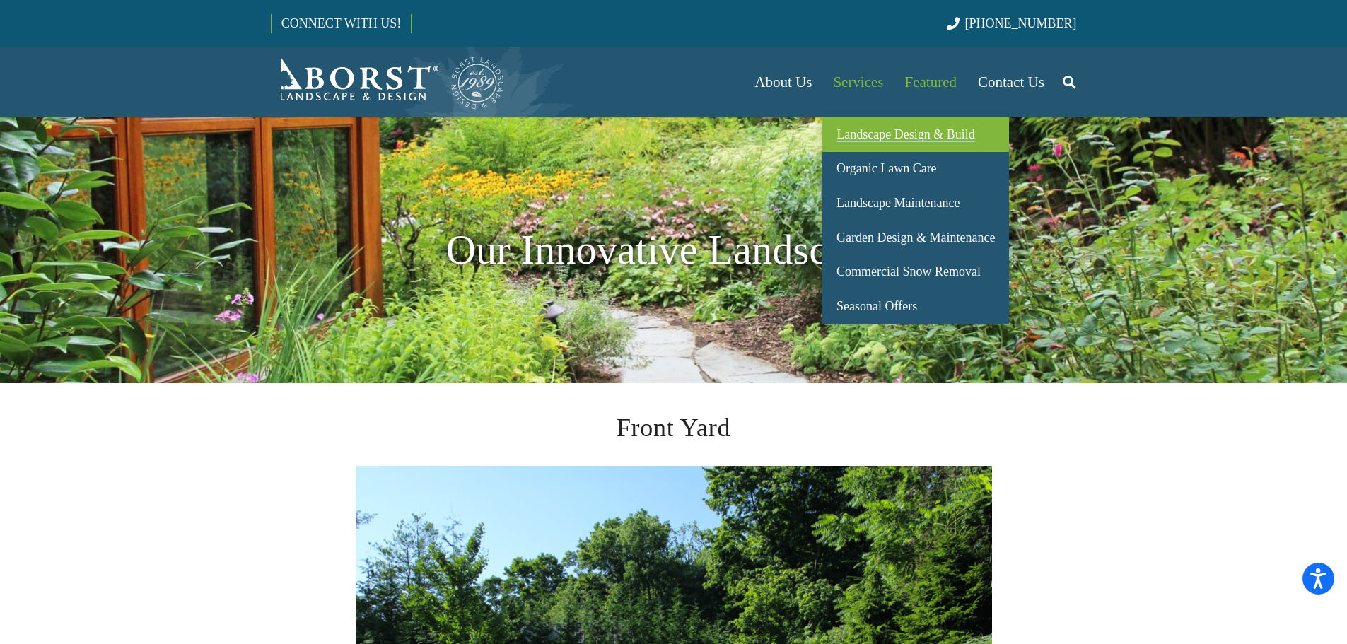
click at [883, 132] on span "Landscape Design & Build" at bounding box center [906, 134] width 138 height 14
